Goal: Task Accomplishment & Management: Manage account settings

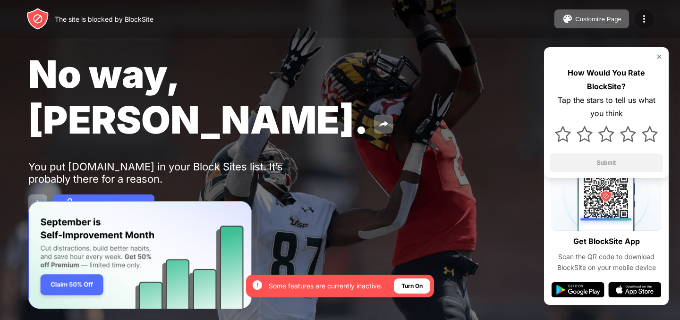
click at [642, 17] on img at bounding box center [643, 18] width 11 height 11
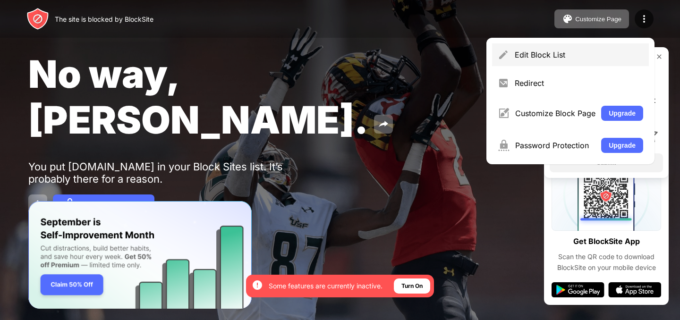
click at [547, 57] on div "Edit Block List" at bounding box center [578, 54] width 128 height 9
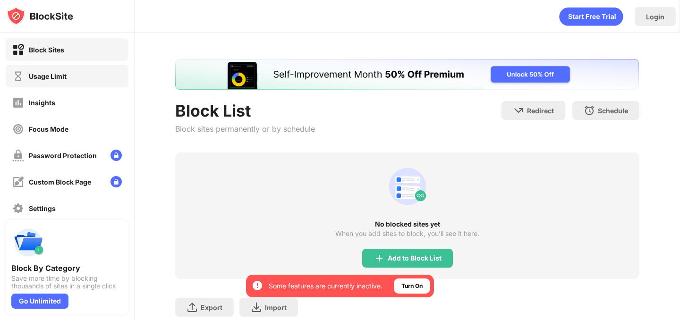
click at [126, 84] on div "Usage Limit" at bounding box center [67, 76] width 123 height 23
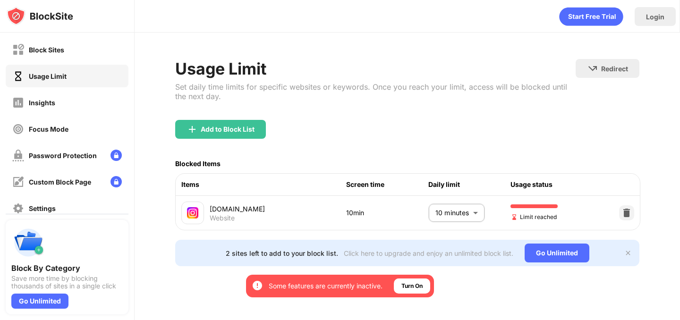
click at [460, 212] on body "By opting in, you ensure access to all the features and benefits that rely on t…" at bounding box center [340, 160] width 680 height 320
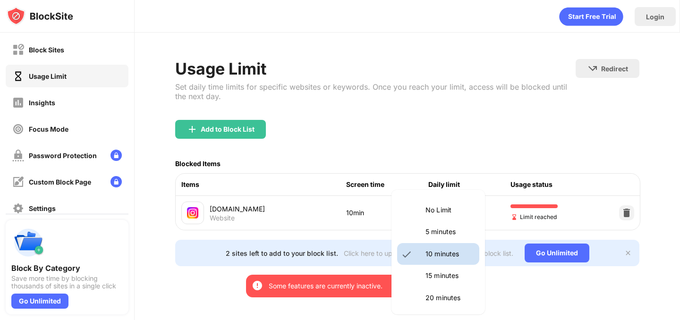
click at [439, 233] on p "5 minutes" at bounding box center [449, 232] width 48 height 10
type input "*"
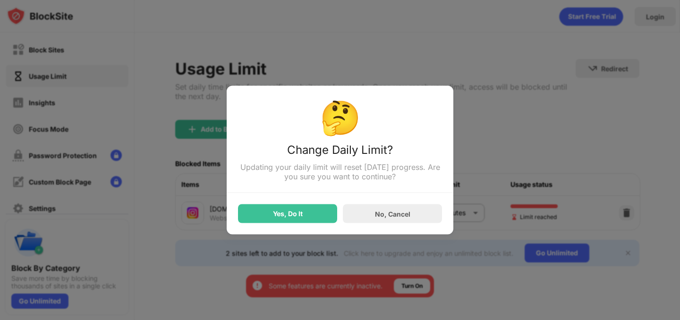
click at [305, 212] on div "Yes, Do It" at bounding box center [287, 213] width 99 height 19
